Goal: Information Seeking & Learning: Learn about a topic

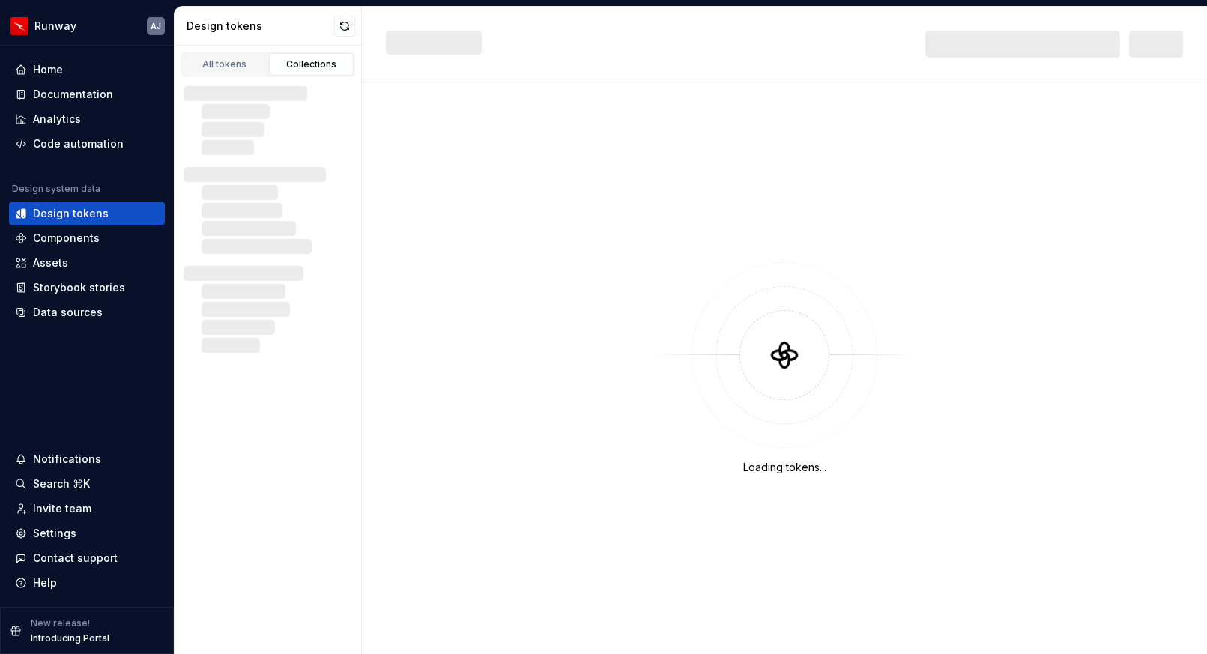
scroll to position [647, 0]
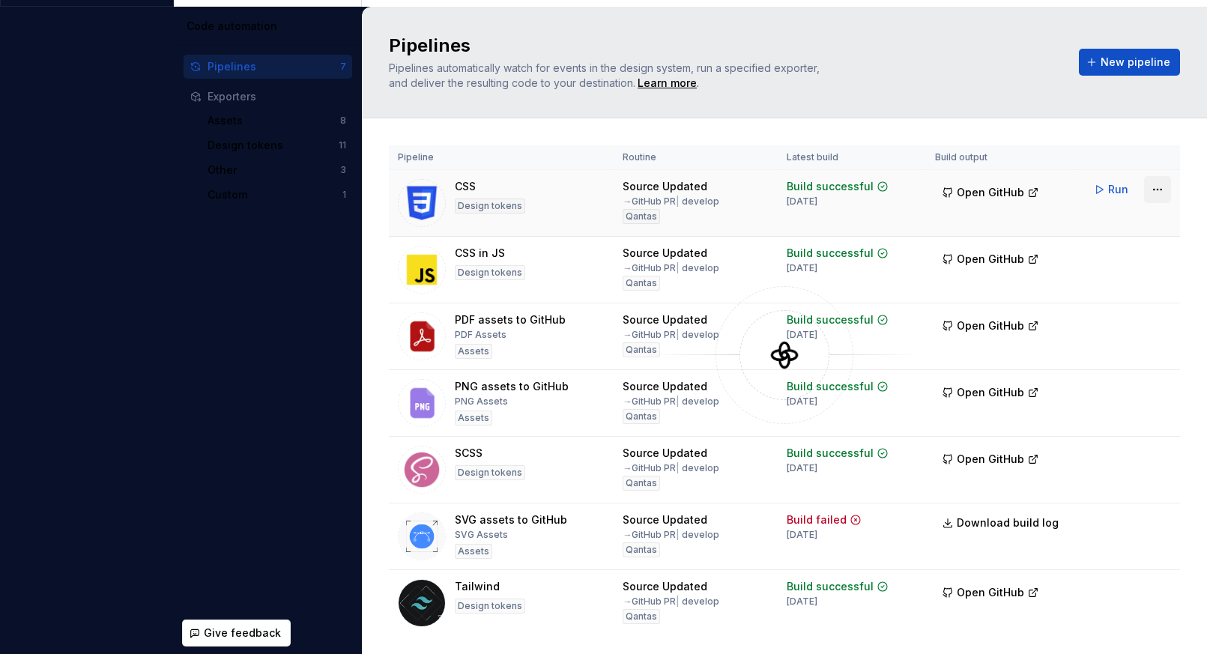
click at [1153, 189] on html "Runway AJ Home Documentation Analytics Code automation Design system data Desig…" at bounding box center [603, 327] width 1207 height 654
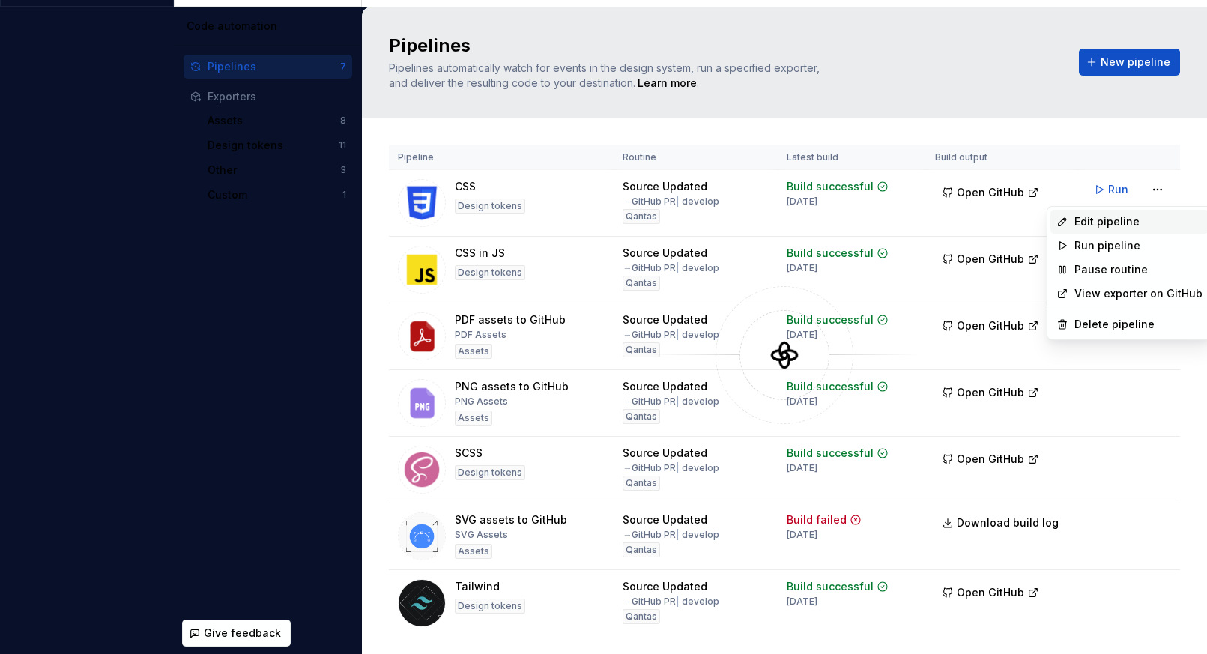
click at [1140, 222] on div "Edit pipeline" at bounding box center [1138, 221] width 128 height 15
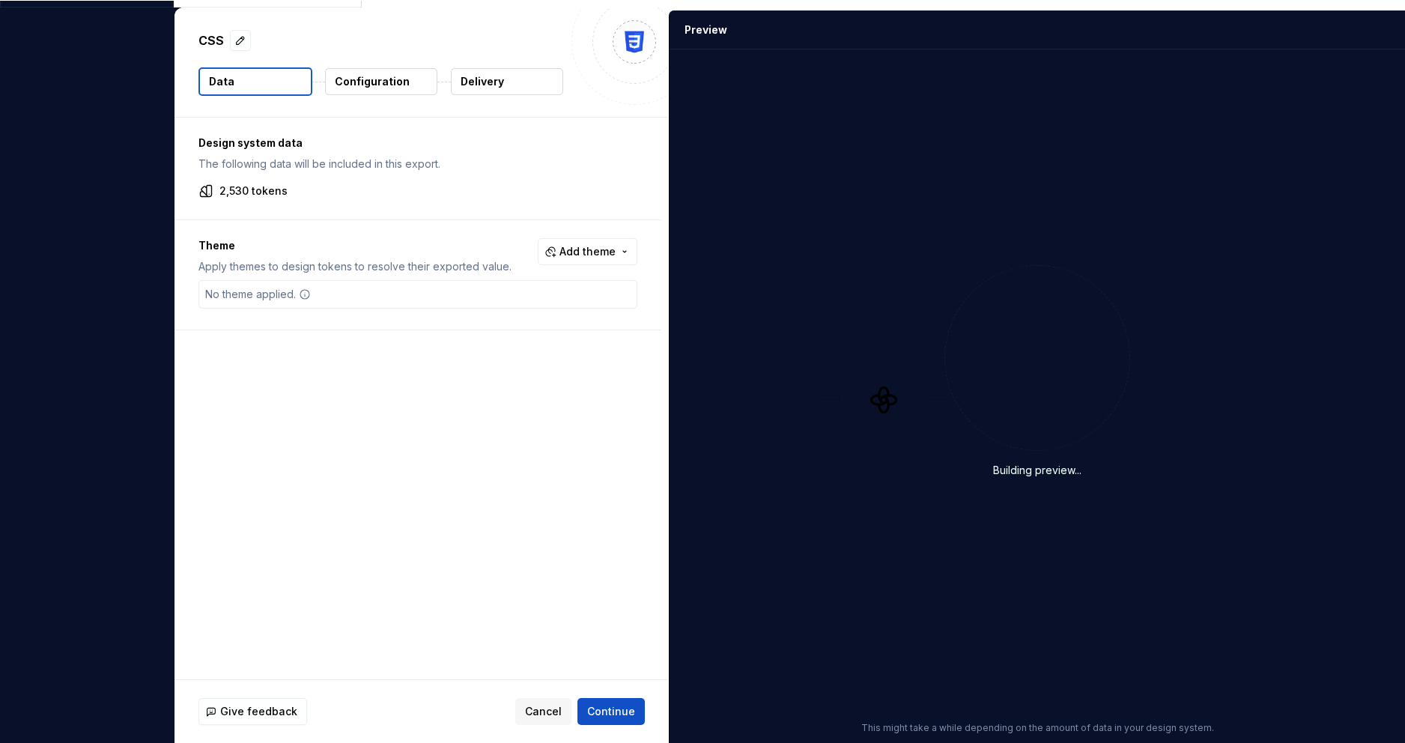
scroll to position [736, 0]
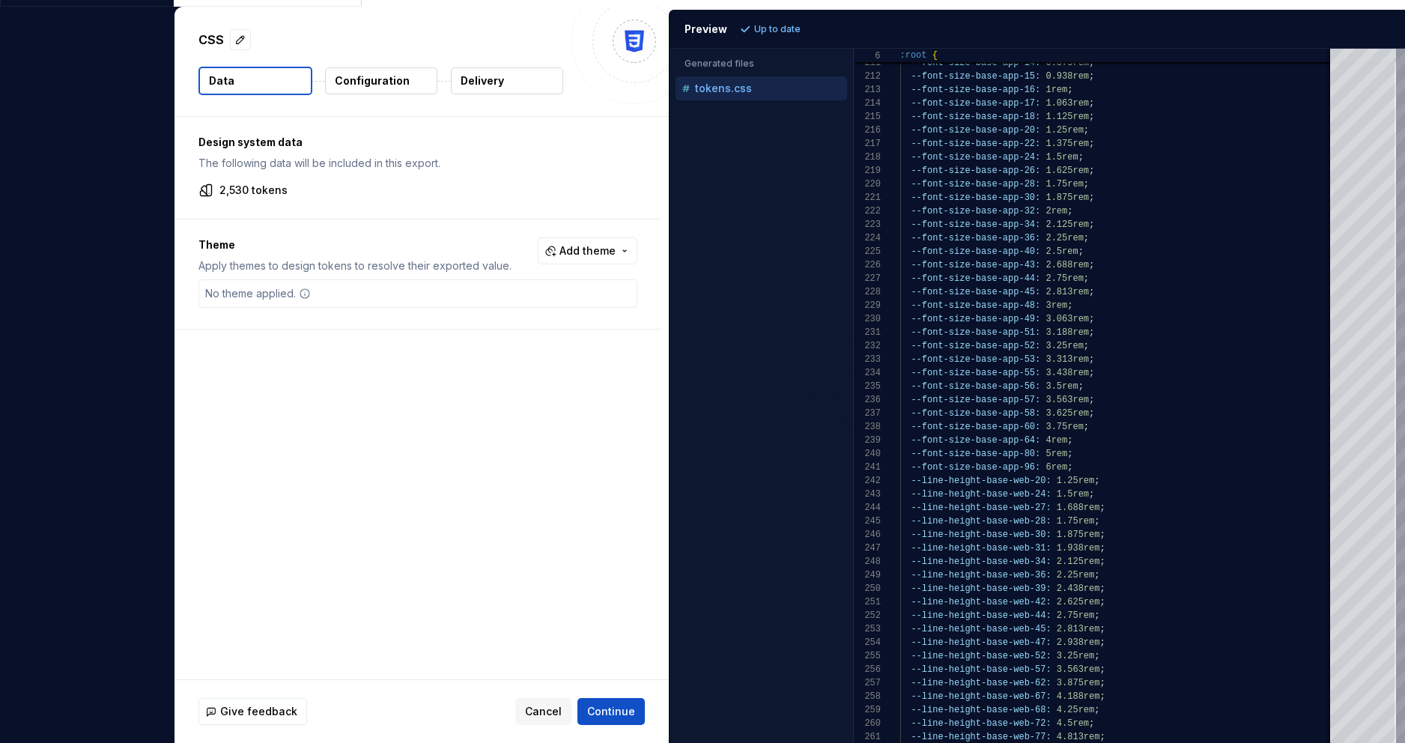
click at [380, 80] on p "Configuration" at bounding box center [372, 80] width 75 height 15
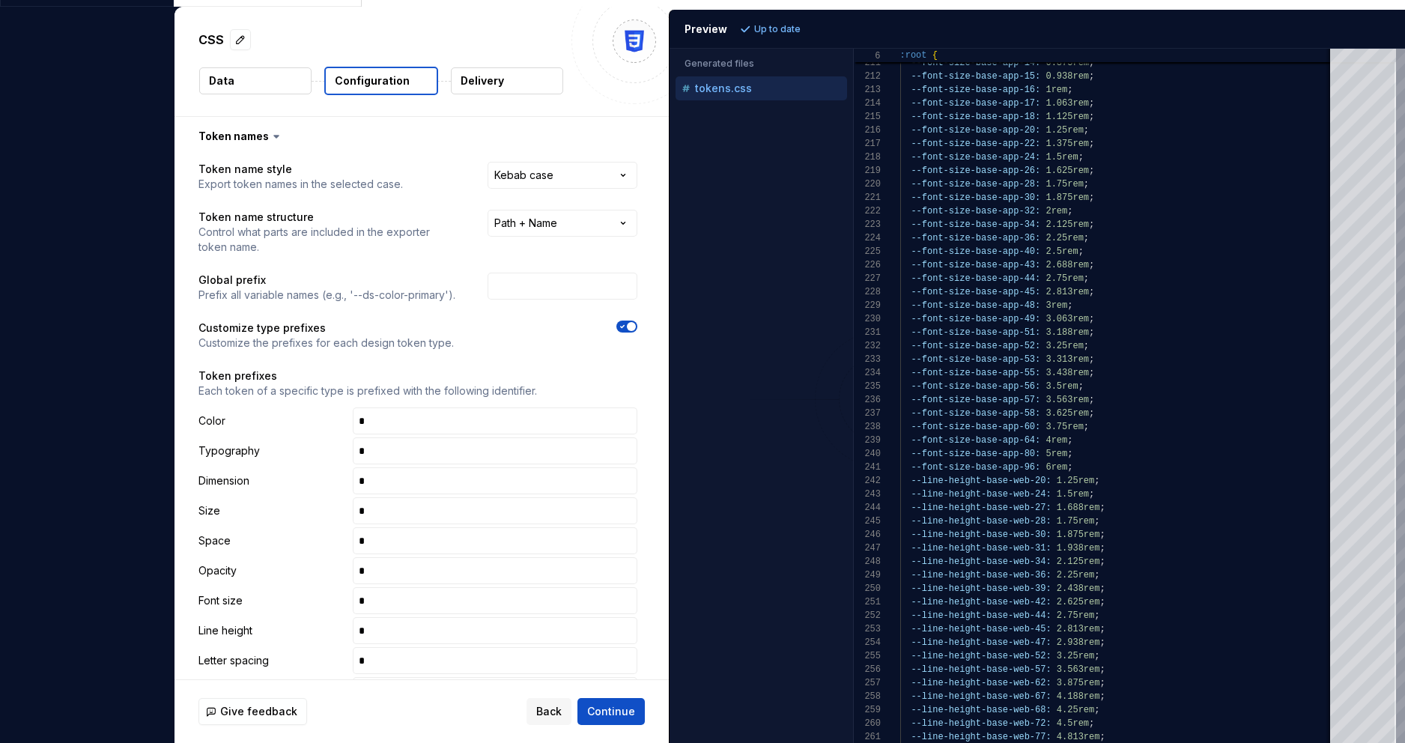
click at [69, 86] on div "**********" at bounding box center [702, 371] width 1405 height 743
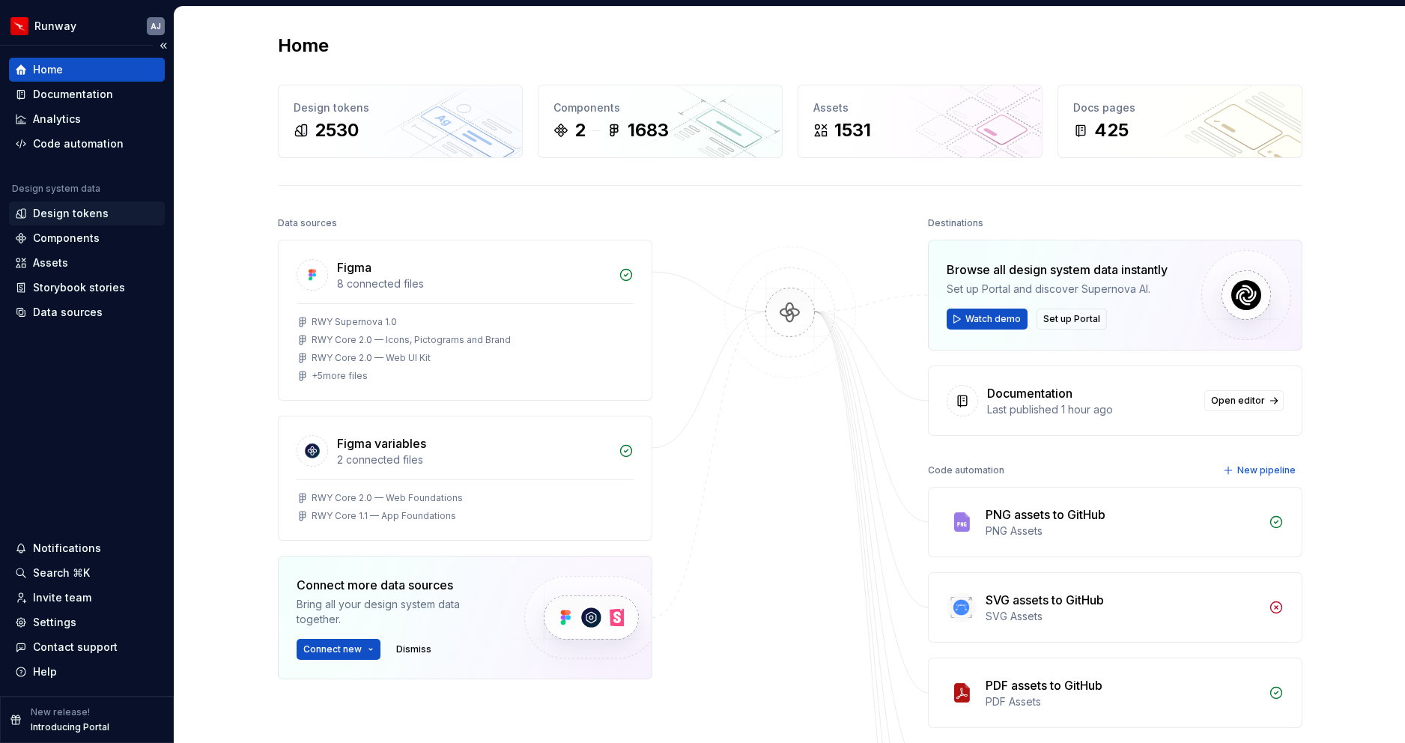
click at [94, 211] on div "Design tokens" at bounding box center [71, 213] width 76 height 15
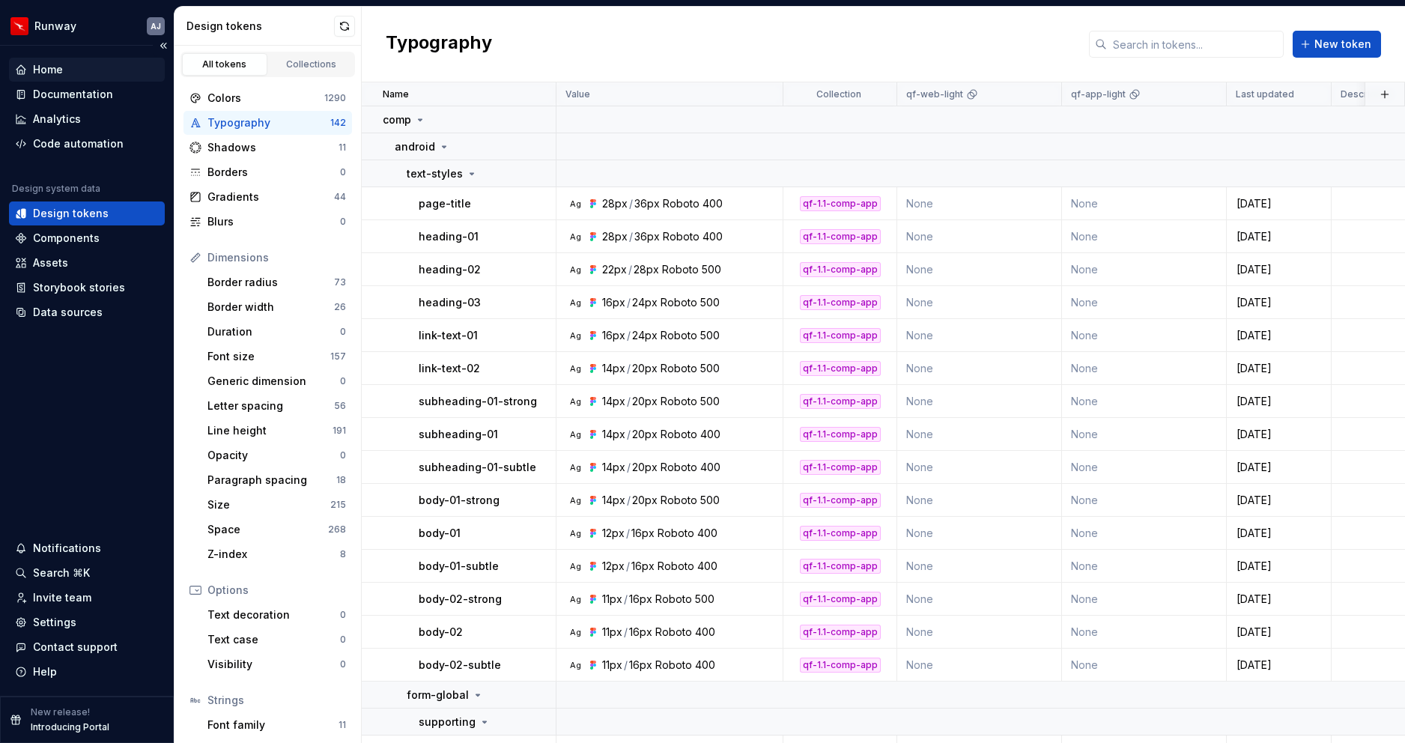
click at [57, 67] on div "Home" at bounding box center [48, 69] width 30 height 15
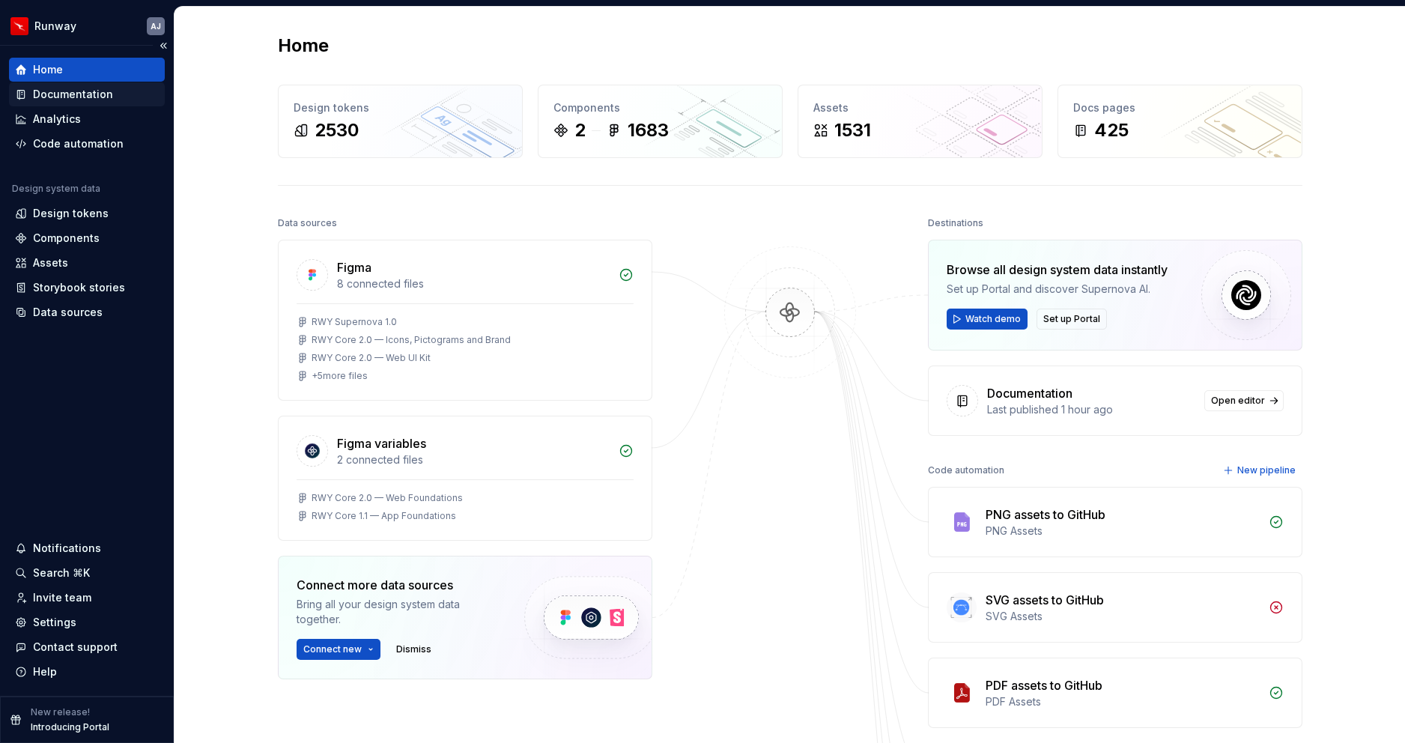
click at [67, 92] on div "Documentation" at bounding box center [73, 94] width 80 height 15
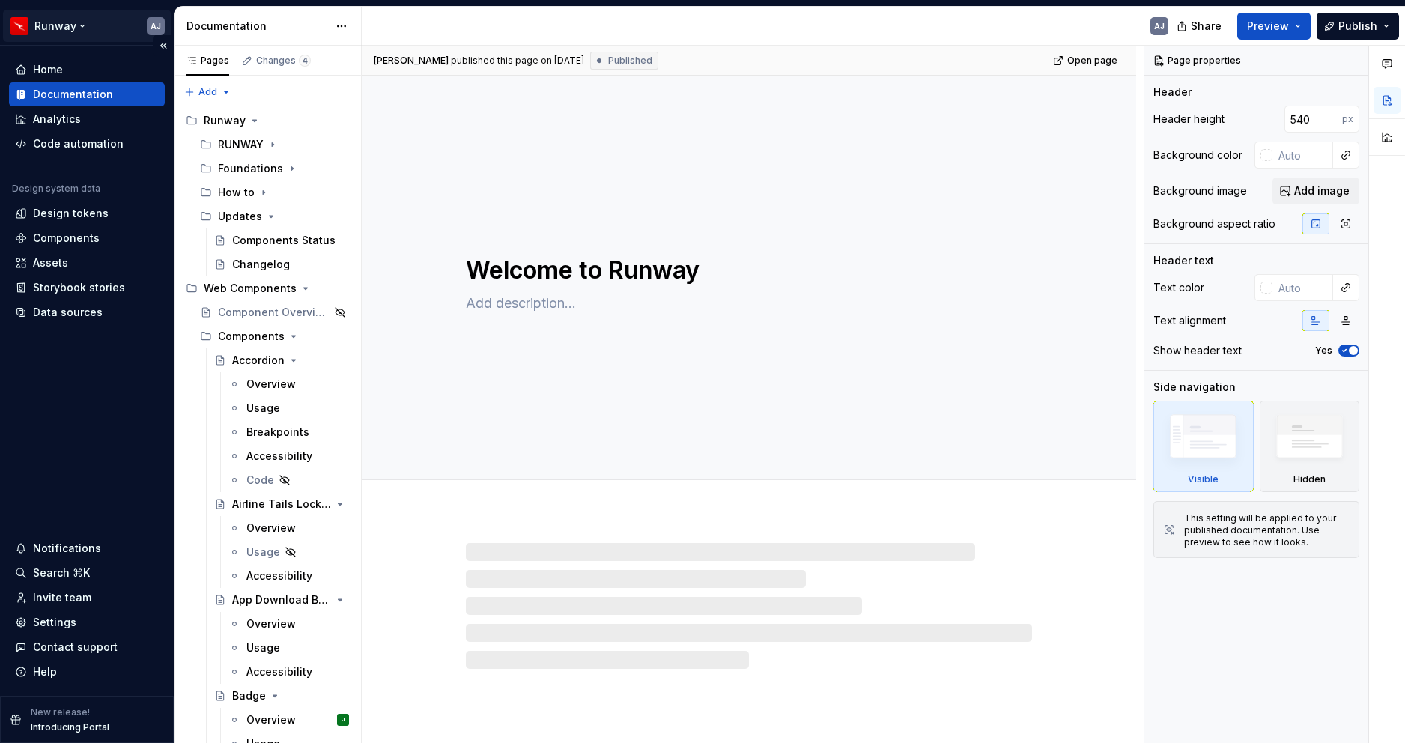
click at [81, 22] on html "Runway AJ Home Documentation Analytics Code automation Design system data Desig…" at bounding box center [702, 371] width 1405 height 743
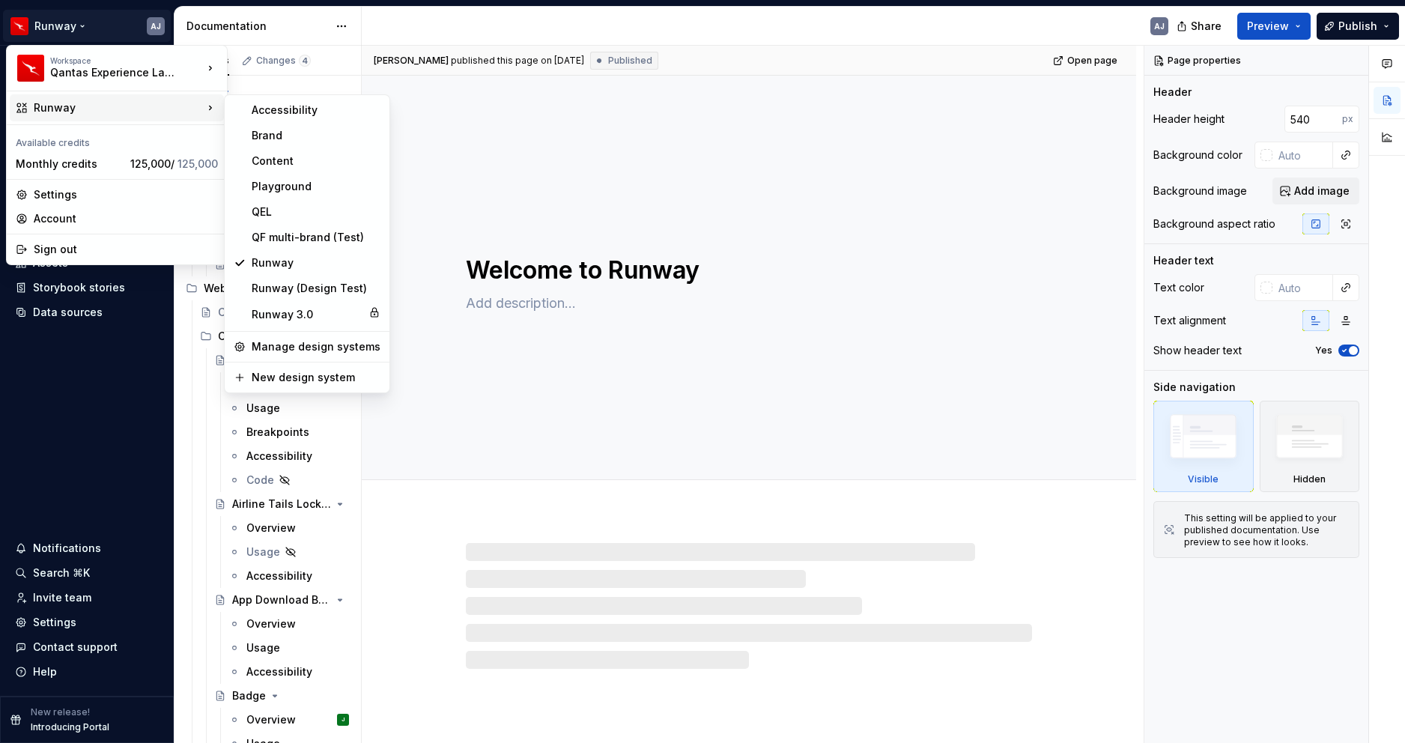
click at [154, 114] on div "Runway" at bounding box center [118, 107] width 169 height 15
type textarea "*"
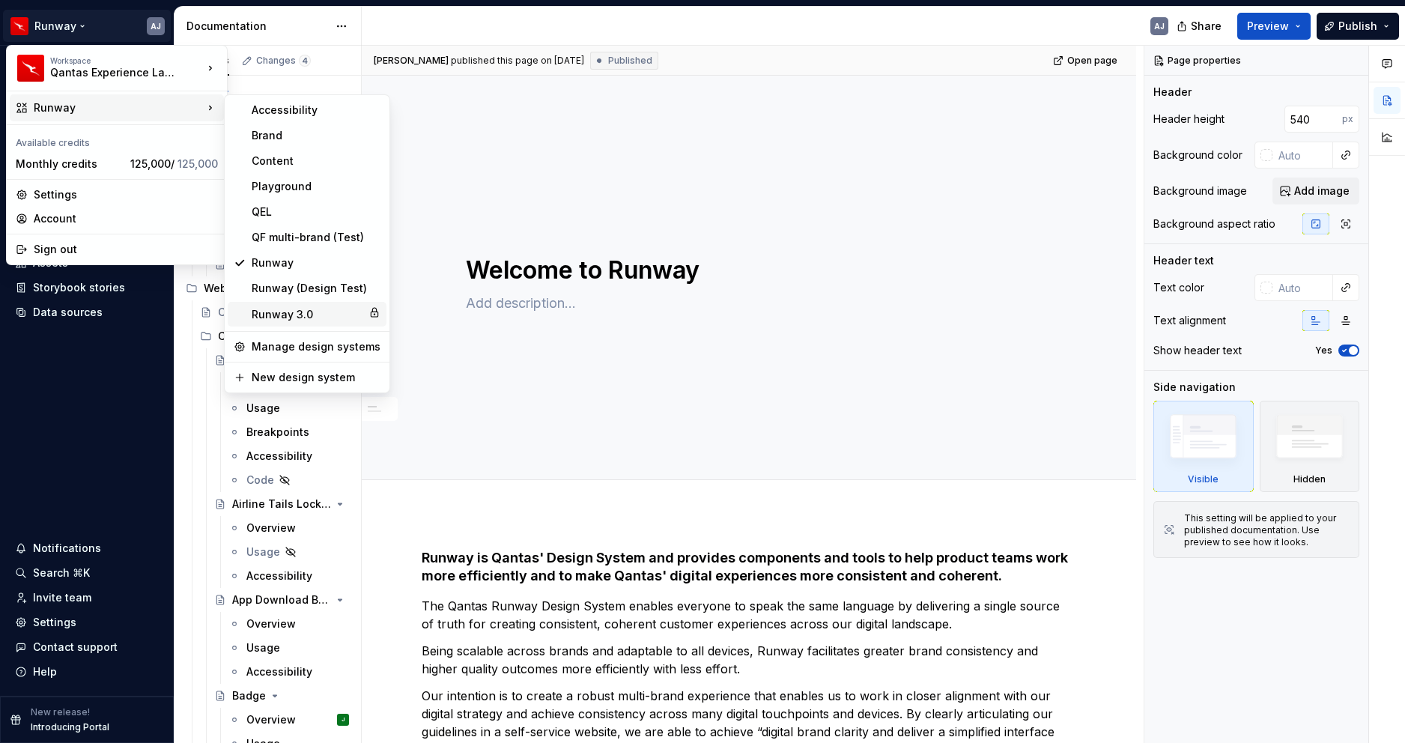
click at [297, 312] on div "Runway 3.0" at bounding box center [307, 314] width 111 height 15
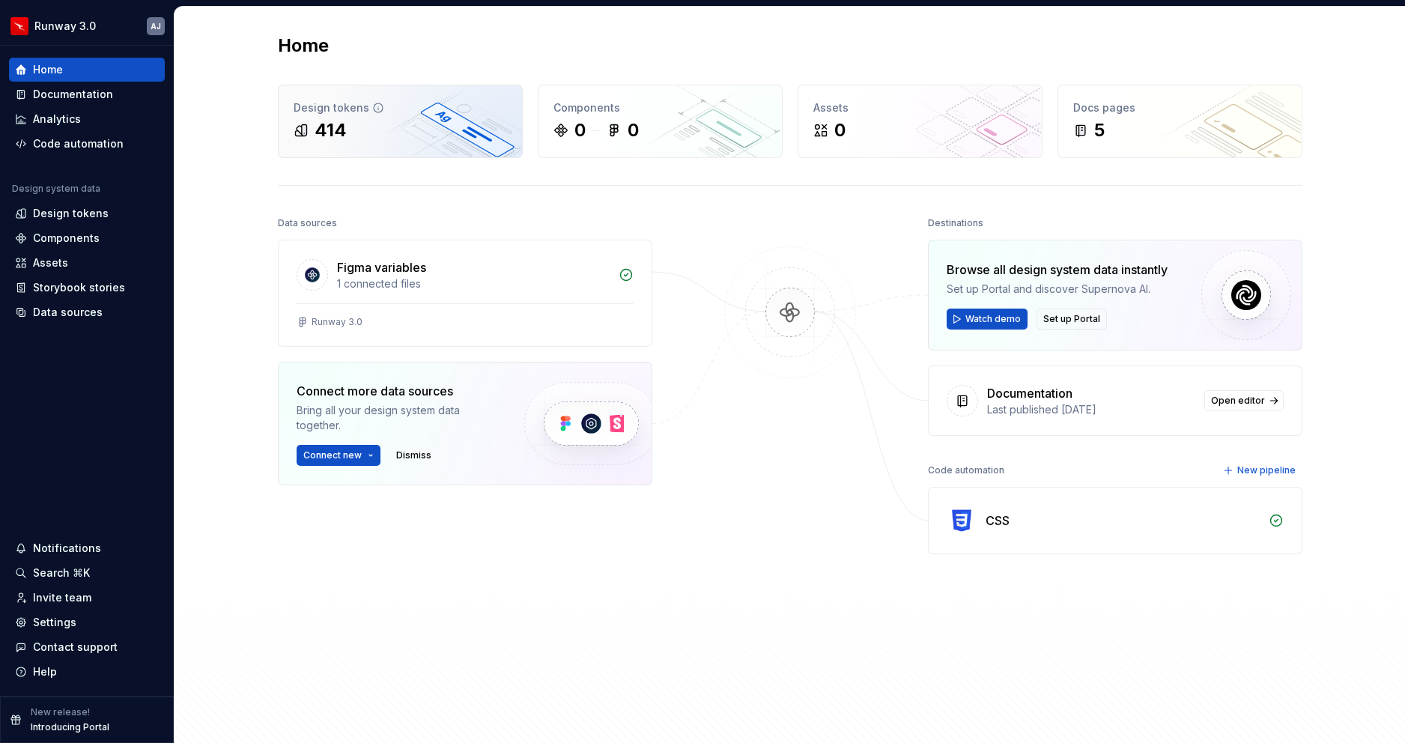
click at [379, 139] on div "414" at bounding box center [400, 130] width 213 height 24
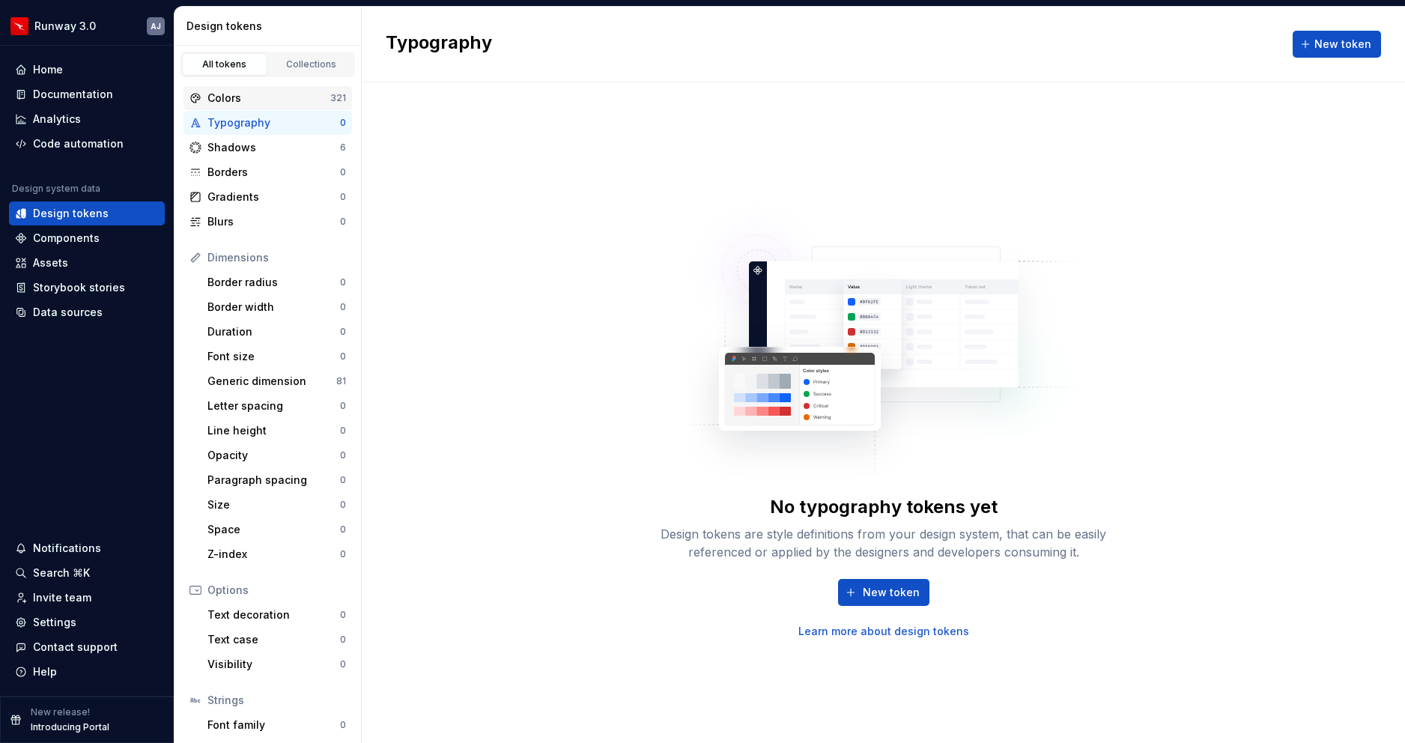
click at [294, 99] on div "Colors" at bounding box center [268, 98] width 123 height 15
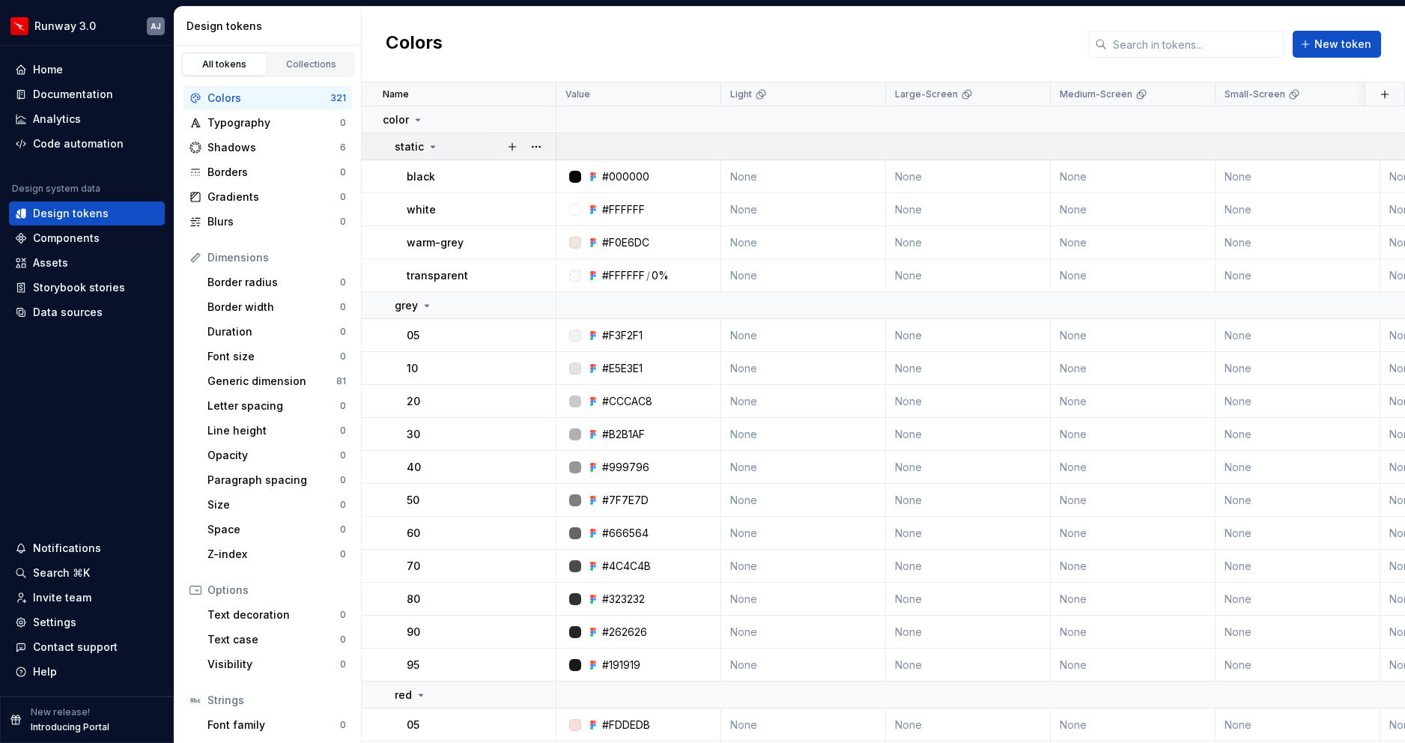
click at [431, 143] on icon at bounding box center [433, 147] width 12 height 12
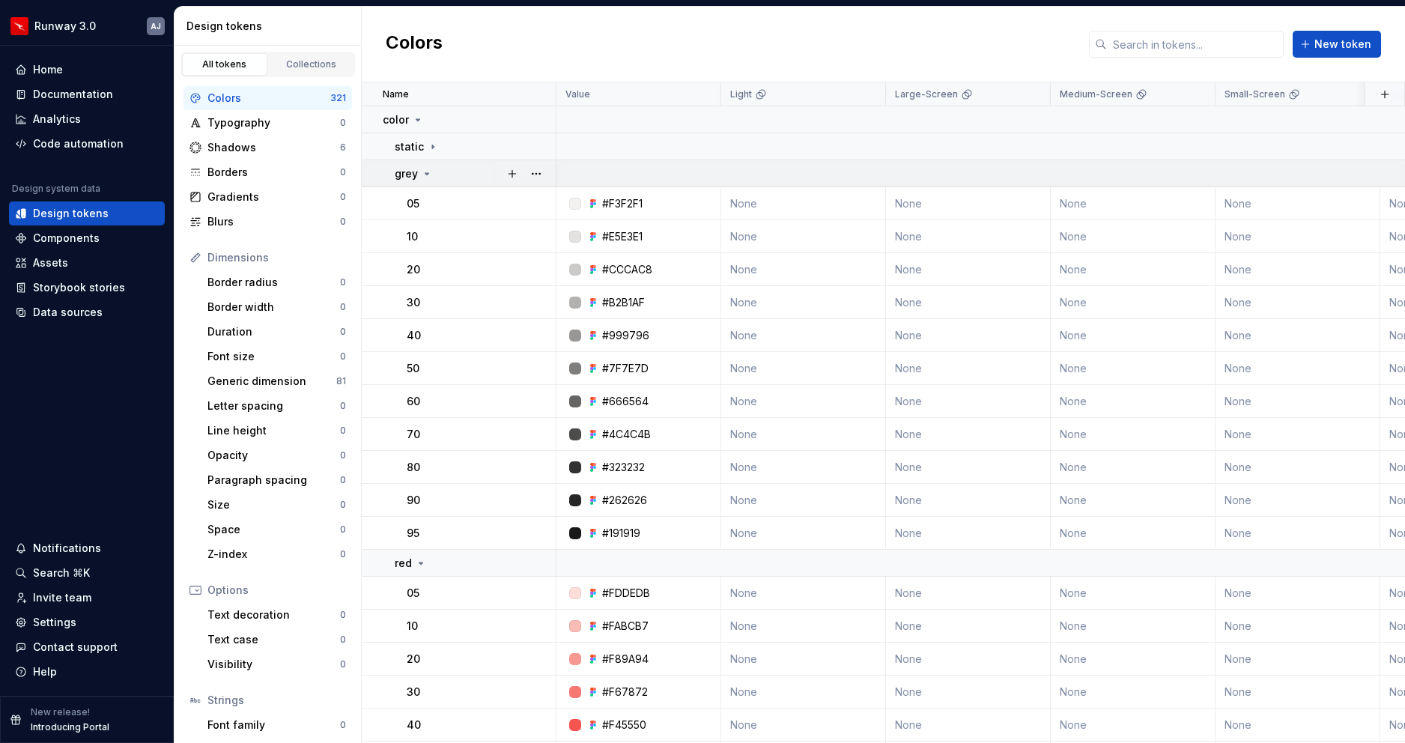
click at [428, 173] on icon at bounding box center [427, 174] width 12 height 12
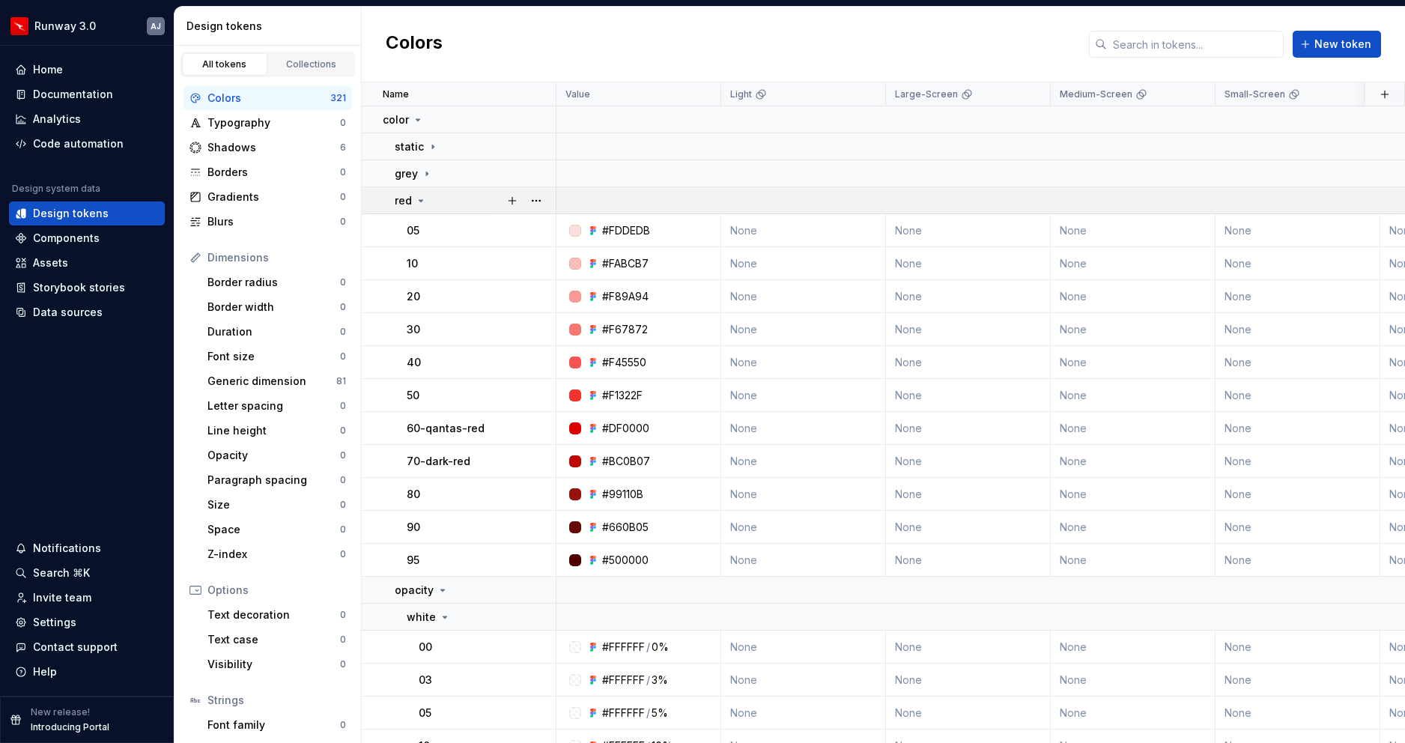
click at [419, 204] on icon at bounding box center [421, 201] width 12 height 12
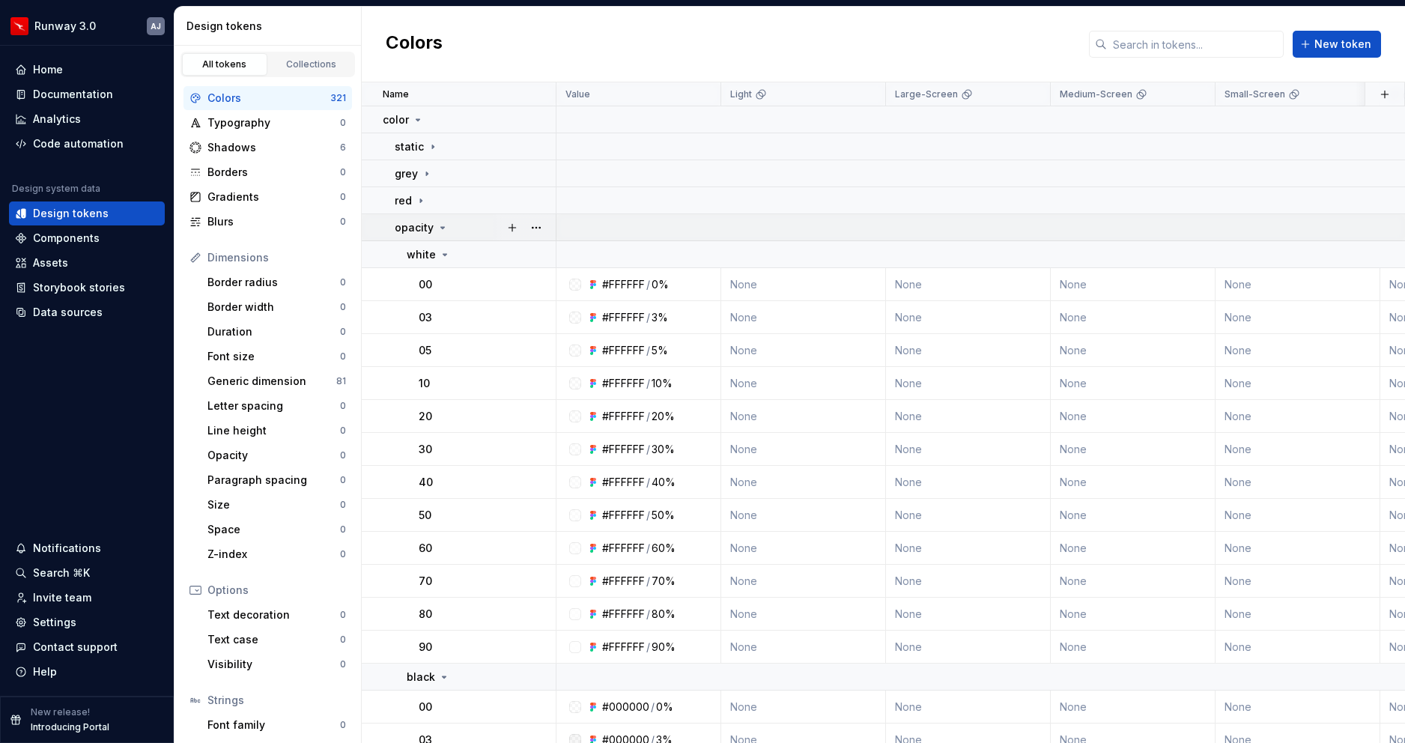
click at [440, 228] on icon at bounding box center [443, 228] width 12 height 12
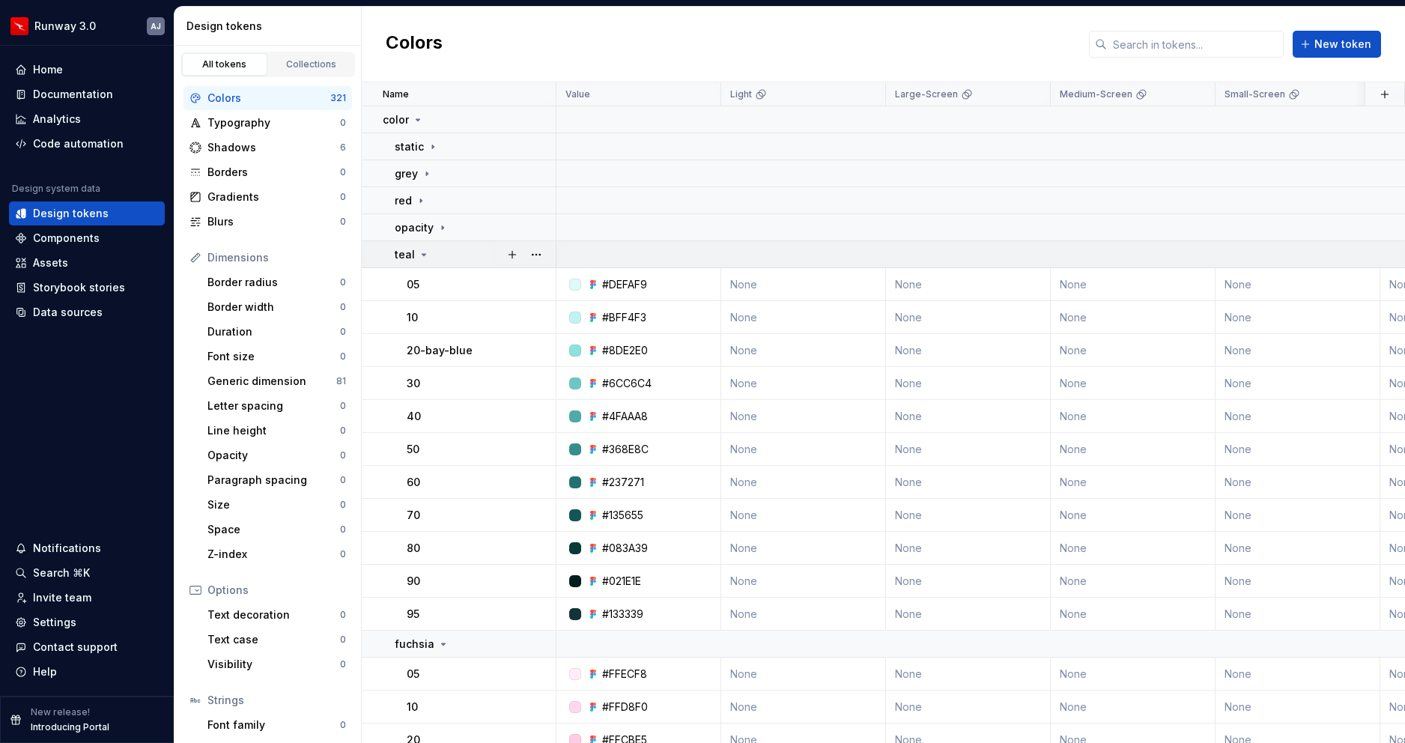
click at [422, 254] on icon at bounding box center [424, 254] width 4 height 1
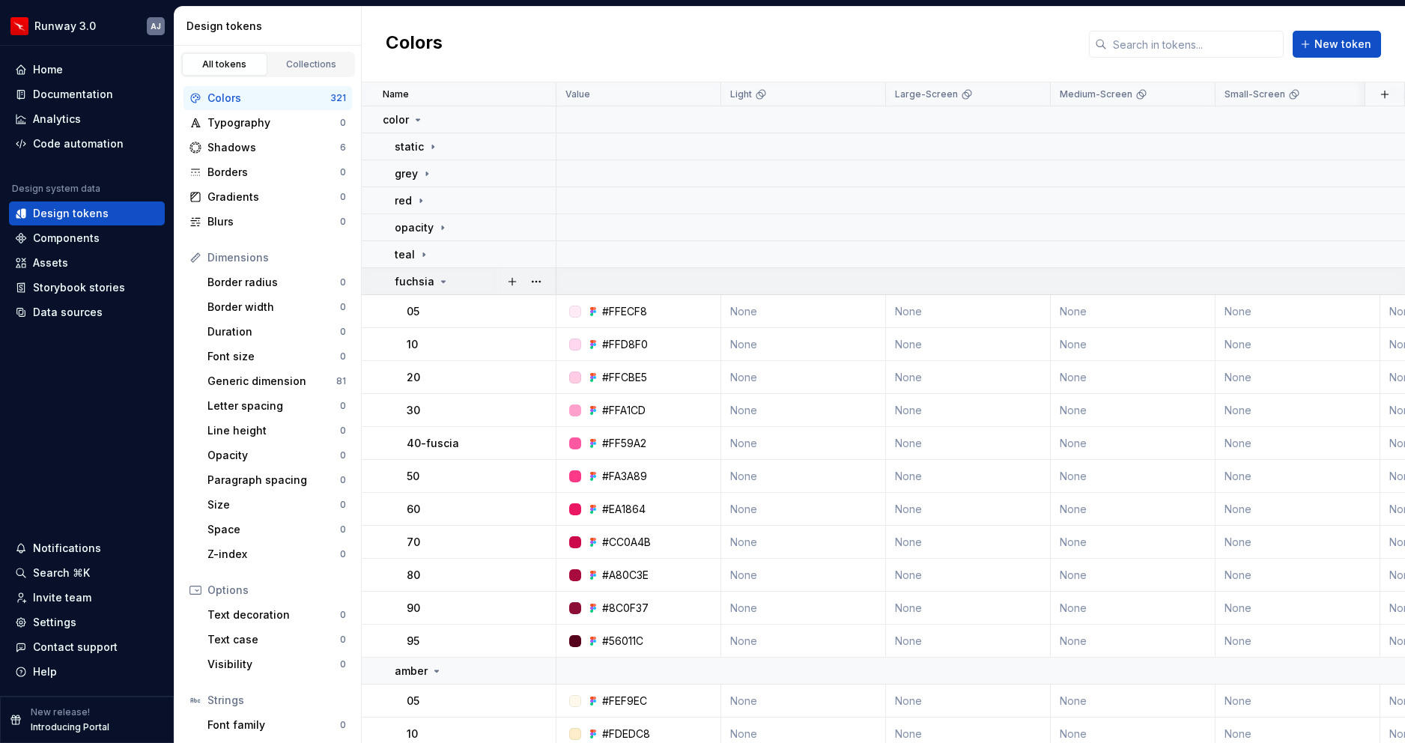
click at [442, 281] on icon at bounding box center [444, 281] width 4 height 1
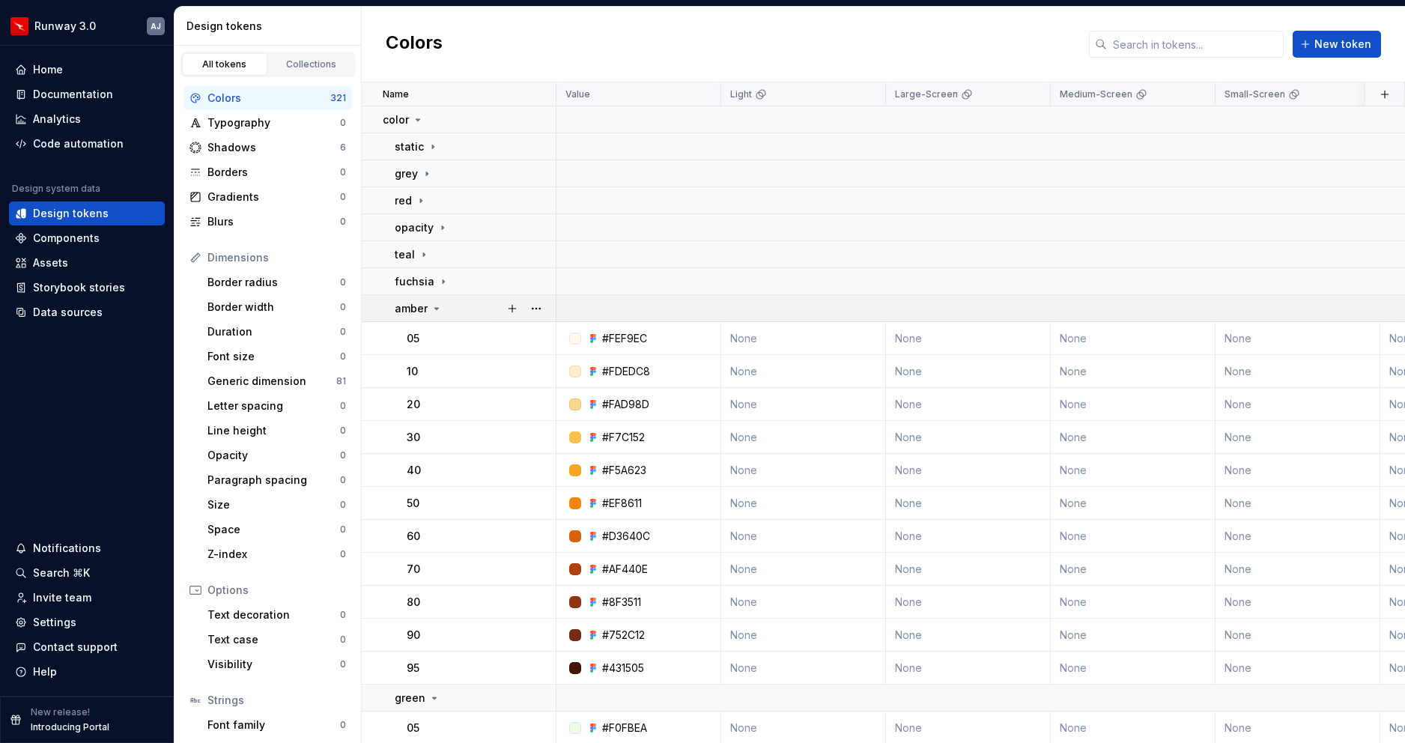
click at [434, 309] on icon at bounding box center [437, 309] width 12 height 12
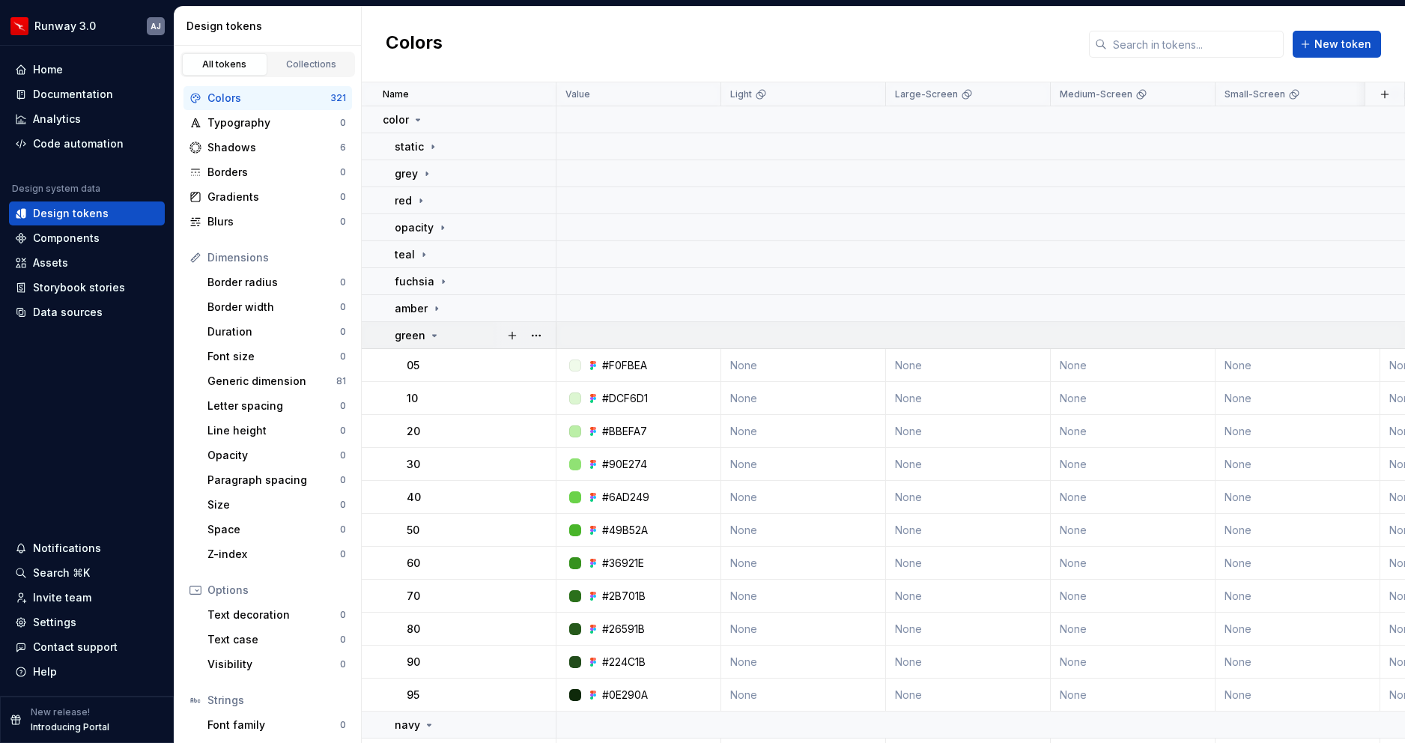
click at [434, 331] on icon at bounding box center [434, 336] width 12 height 12
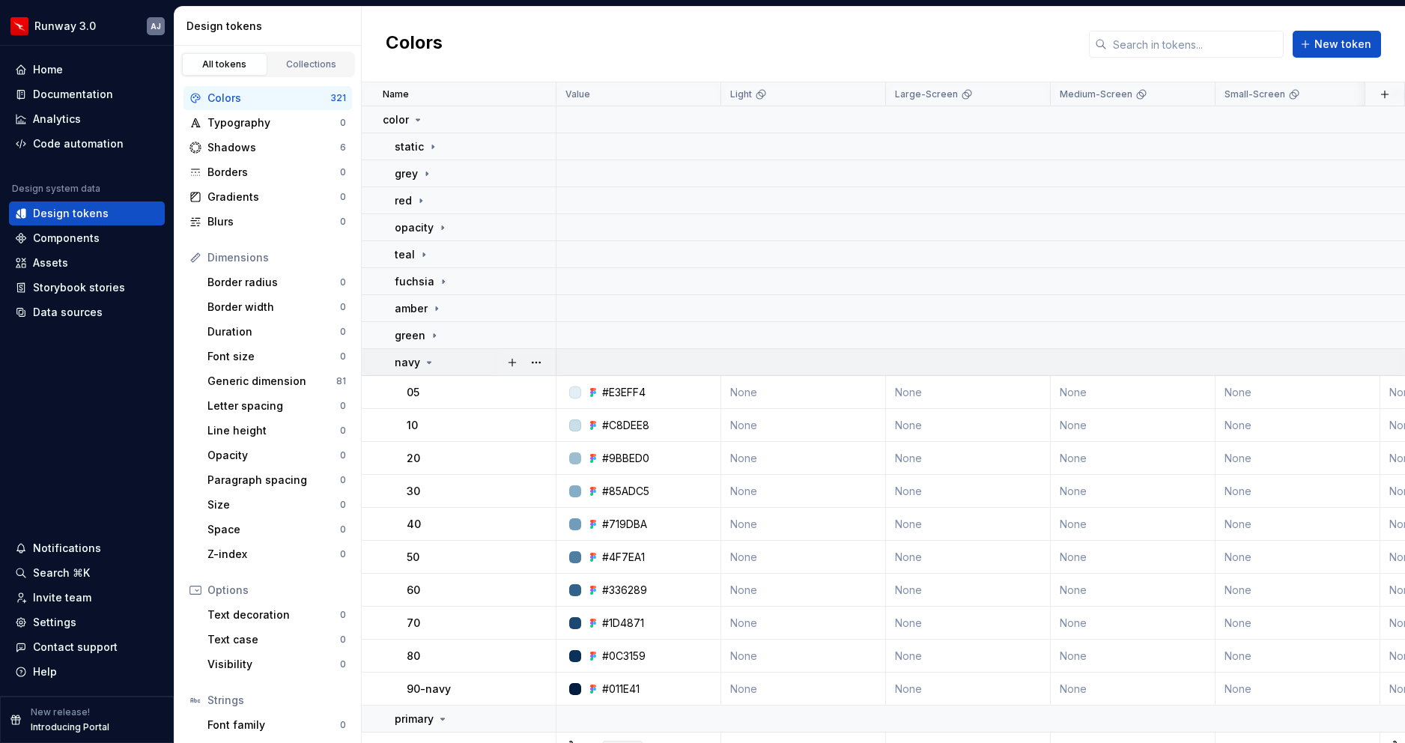
click at [434, 363] on div "navy" at bounding box center [475, 362] width 160 height 15
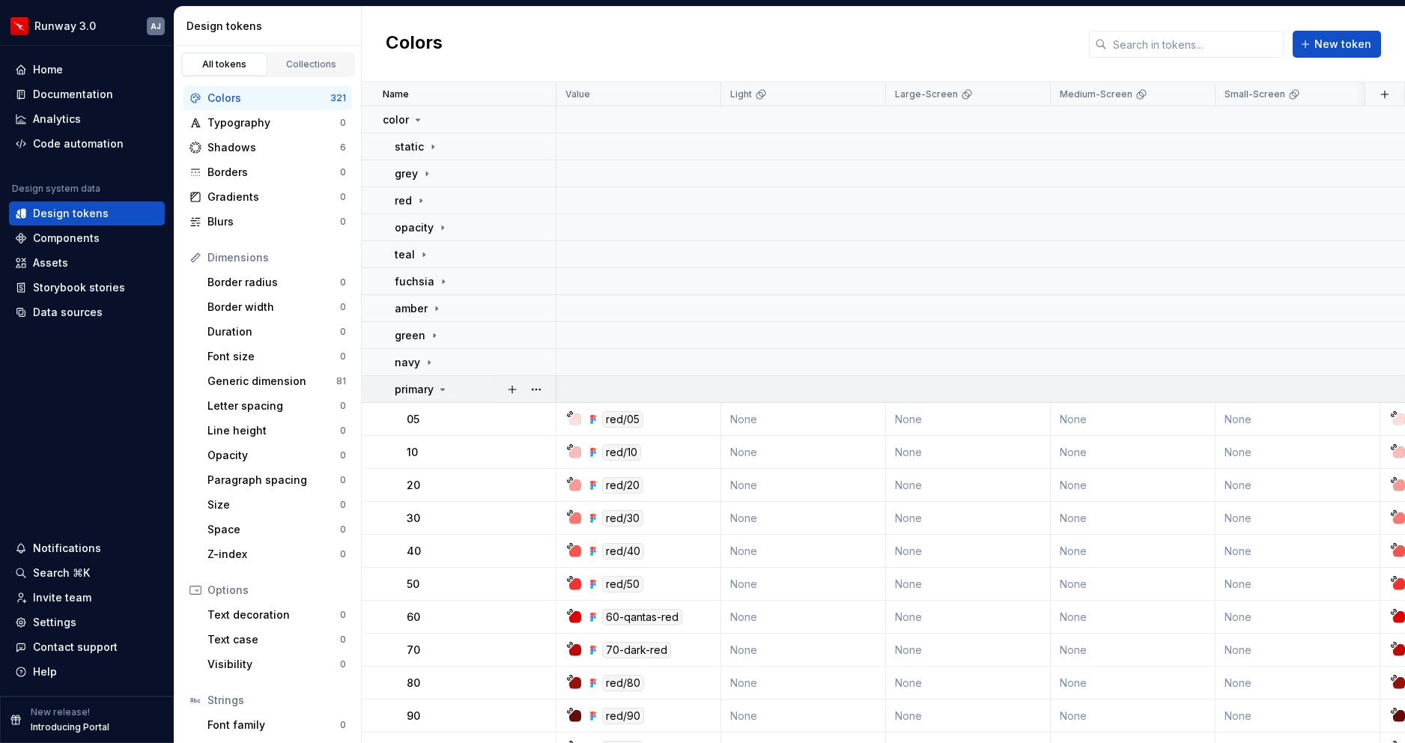
click at [445, 390] on icon at bounding box center [443, 389] width 12 height 12
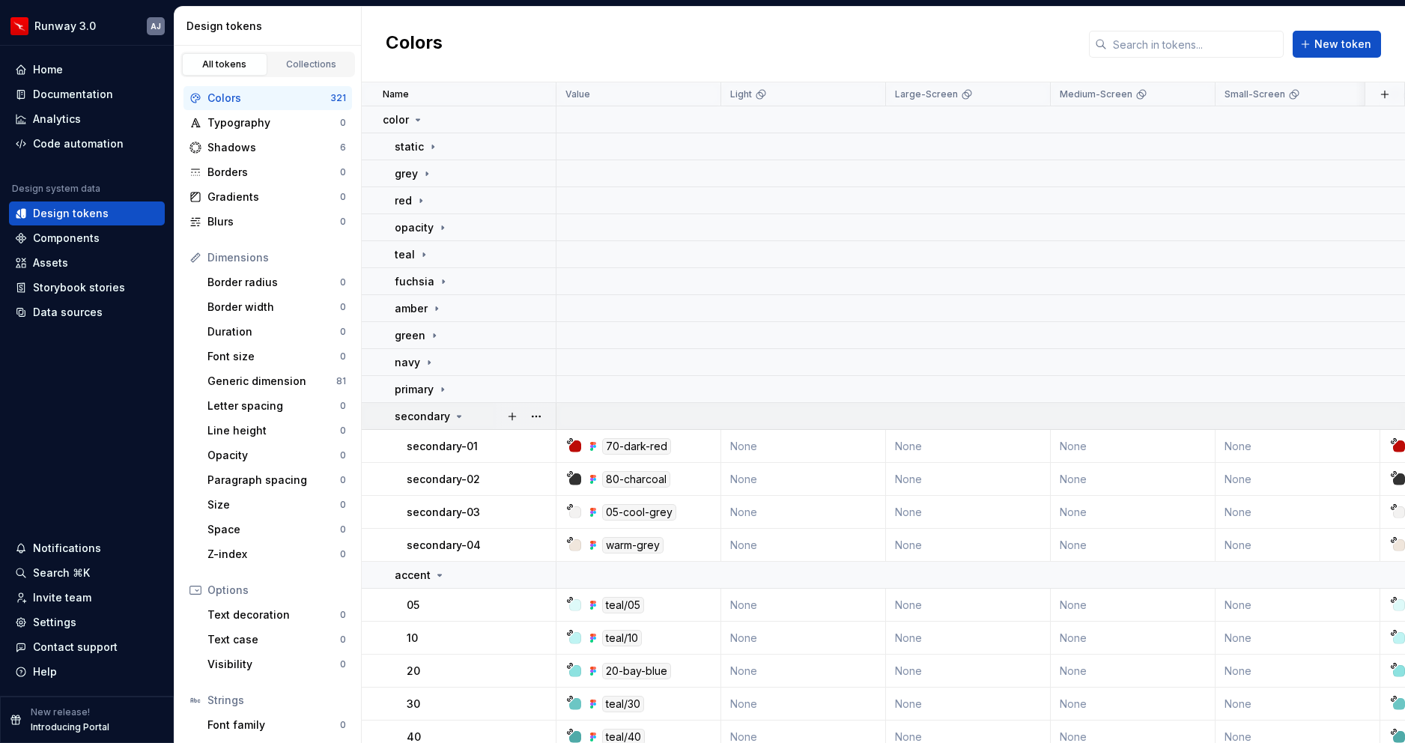
click at [457, 419] on icon at bounding box center [459, 416] width 12 height 12
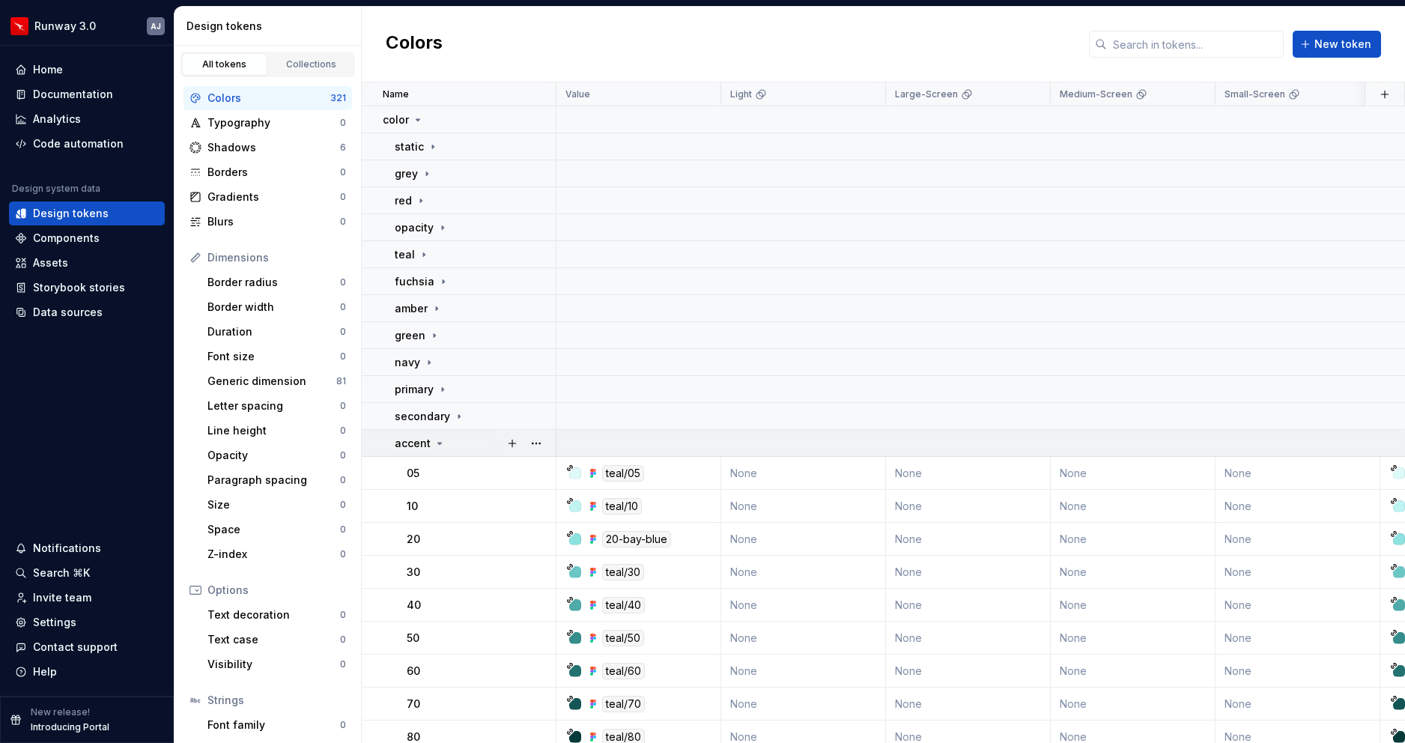
click at [438, 448] on icon at bounding box center [440, 443] width 12 height 12
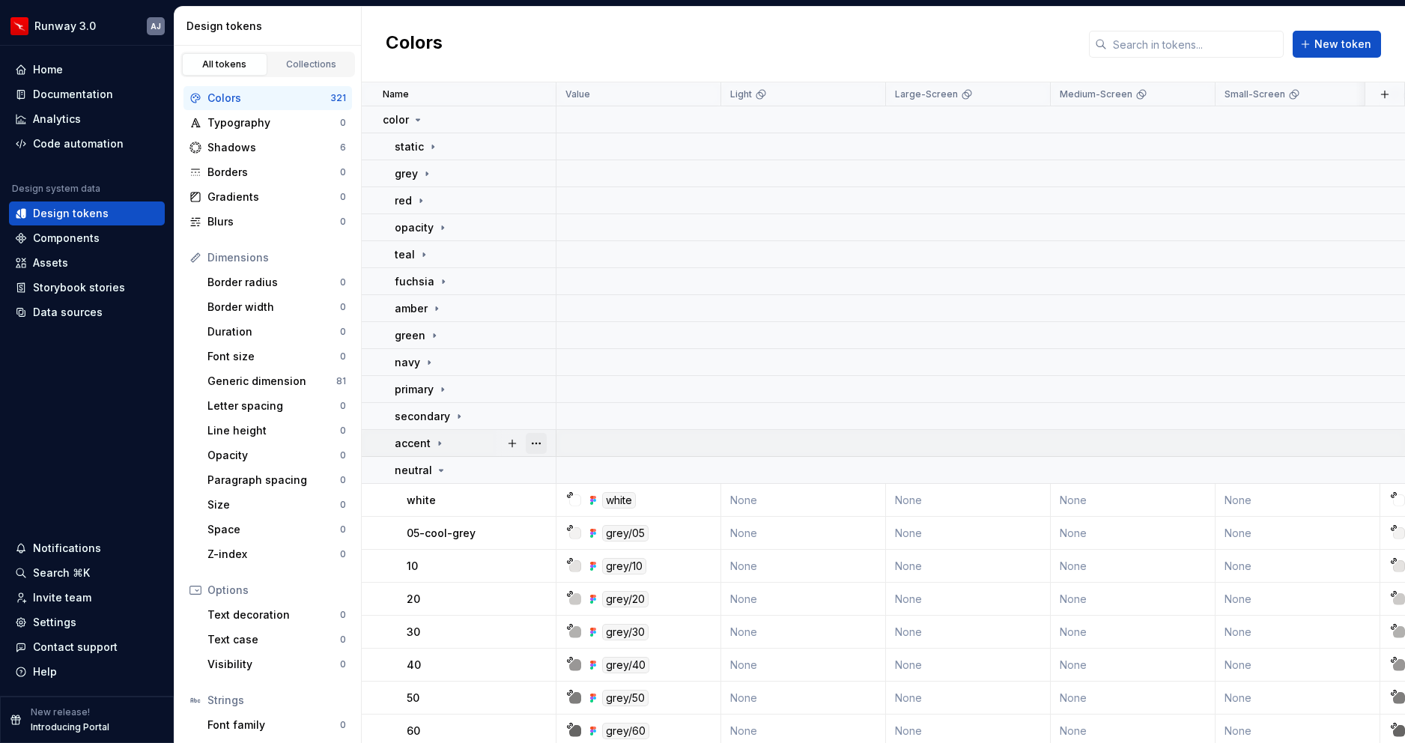
click at [531, 445] on button "button" at bounding box center [536, 443] width 21 height 21
